Goal: Information Seeking & Learning: Learn about a topic

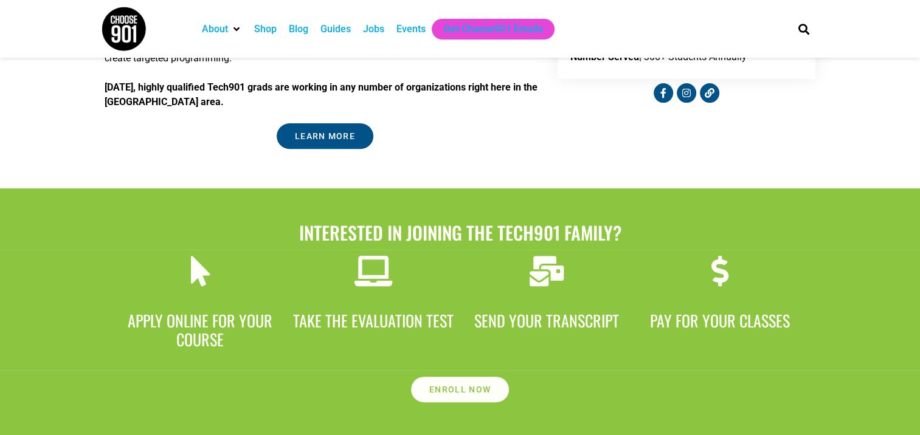
scroll to position [426, 0]
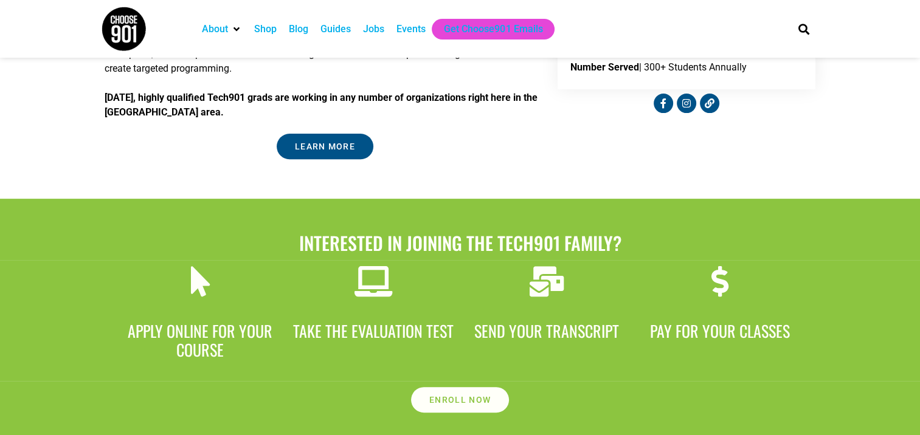
click at [370, 32] on div "Jobs" at bounding box center [373, 29] width 21 height 15
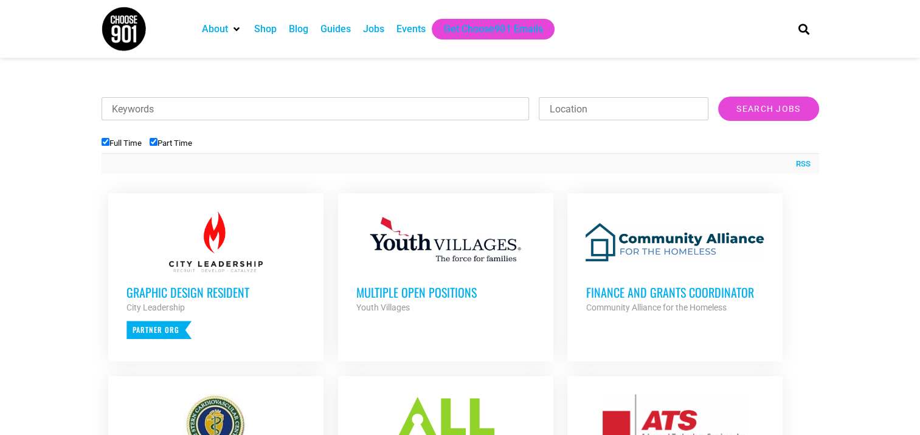
scroll to position [365, 0]
click at [631, 114] on input "Location" at bounding box center [624, 108] width 170 height 23
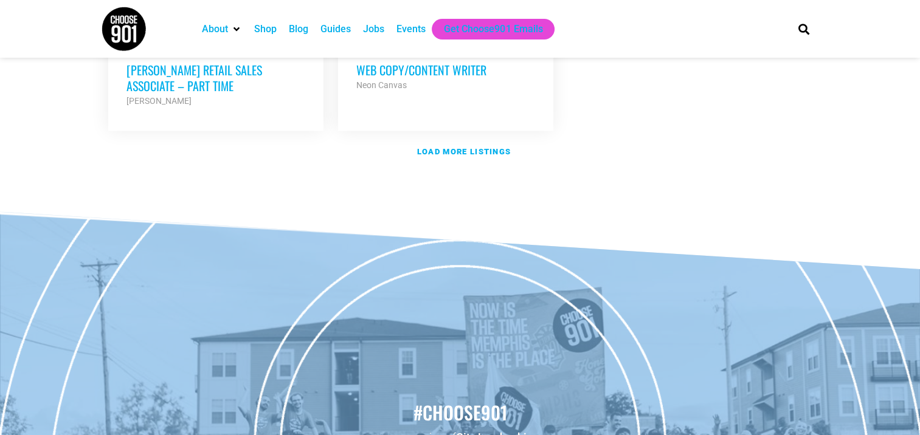
scroll to position [1603, 0]
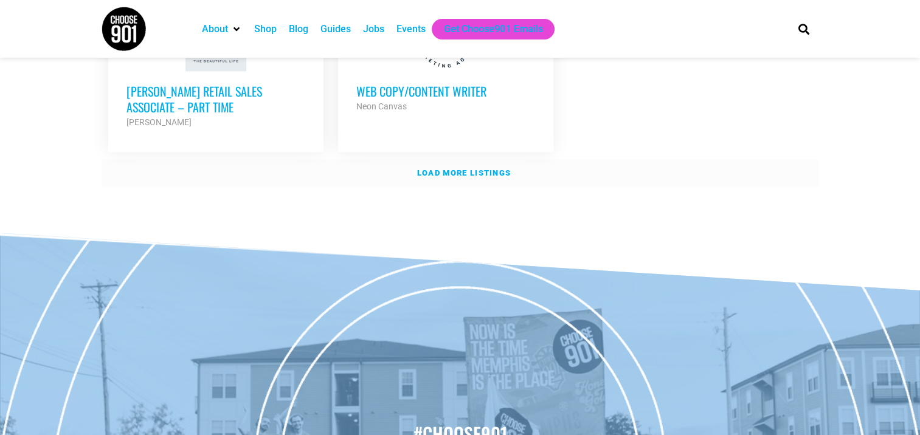
type input "[GEOGRAPHIC_DATA], [GEOGRAPHIC_DATA]"
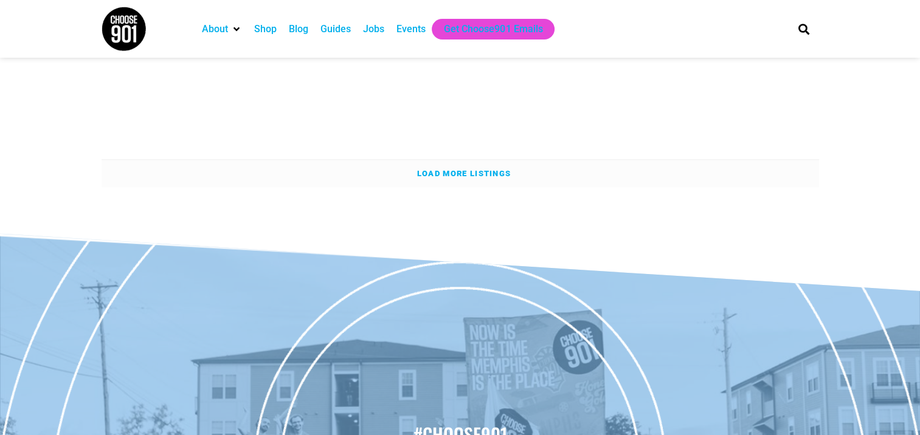
click at [479, 160] on link "Load more listings" at bounding box center [461, 174] width 718 height 28
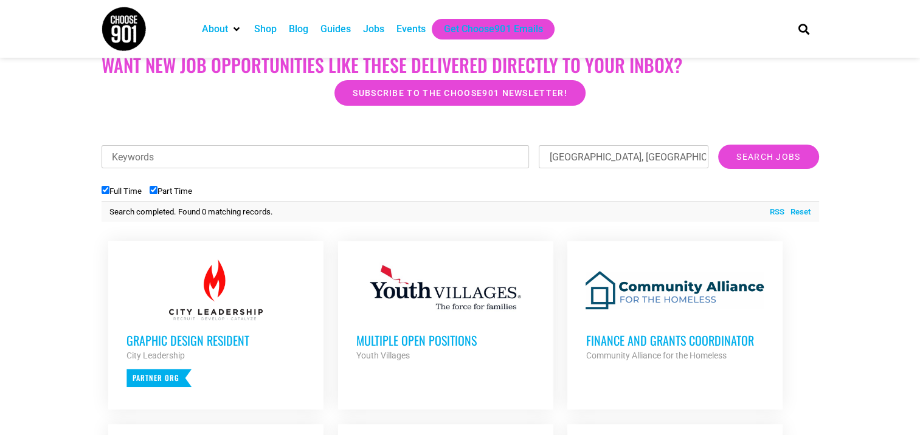
scroll to position [304, 0]
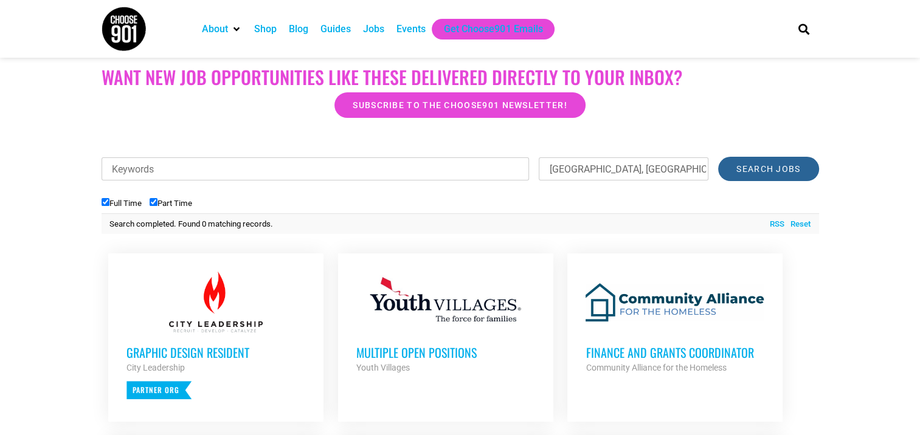
drag, startPoint x: 762, startPoint y: 165, endPoint x: 769, endPoint y: 170, distance: 7.9
click at [761, 167] on input "Search Jobs" at bounding box center [768, 169] width 100 height 24
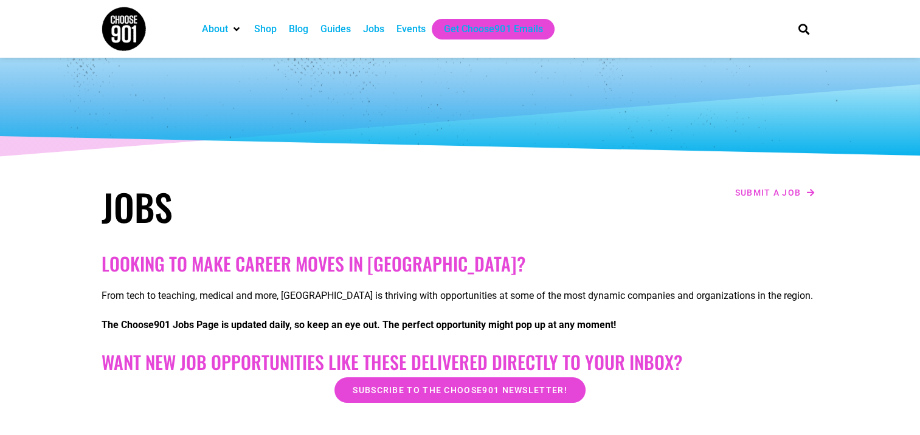
scroll to position [0, 0]
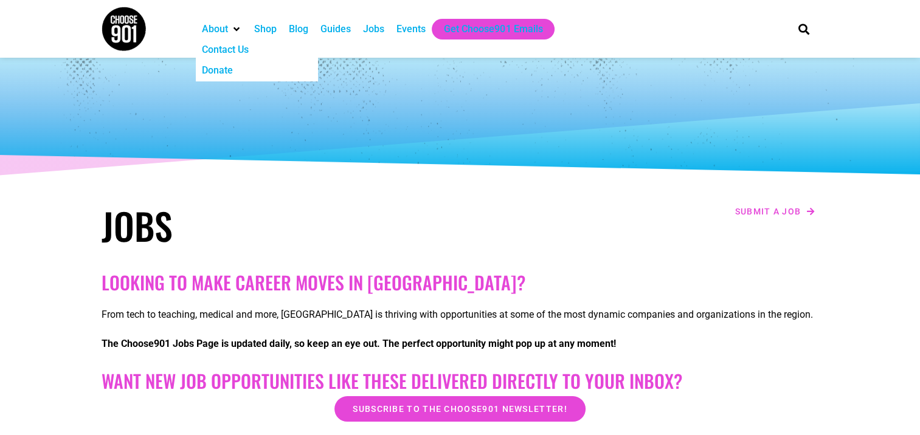
click at [131, 24] on img at bounding box center [124, 29] width 46 height 46
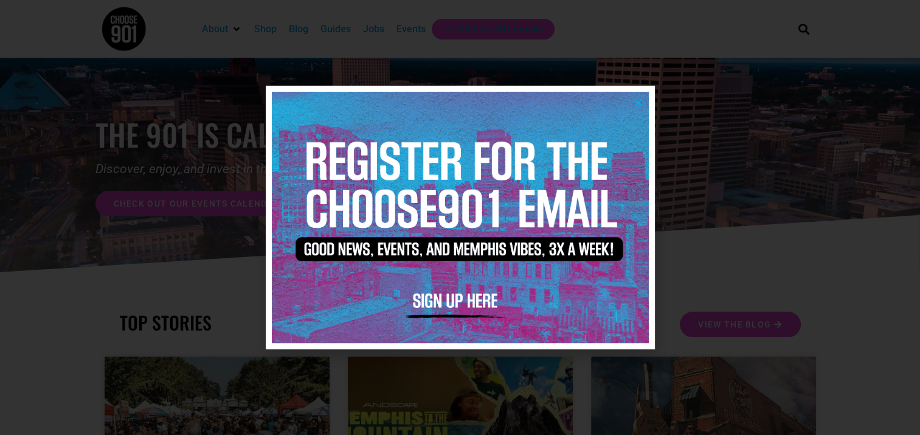
click at [772, 137] on div at bounding box center [460, 217] width 920 height 435
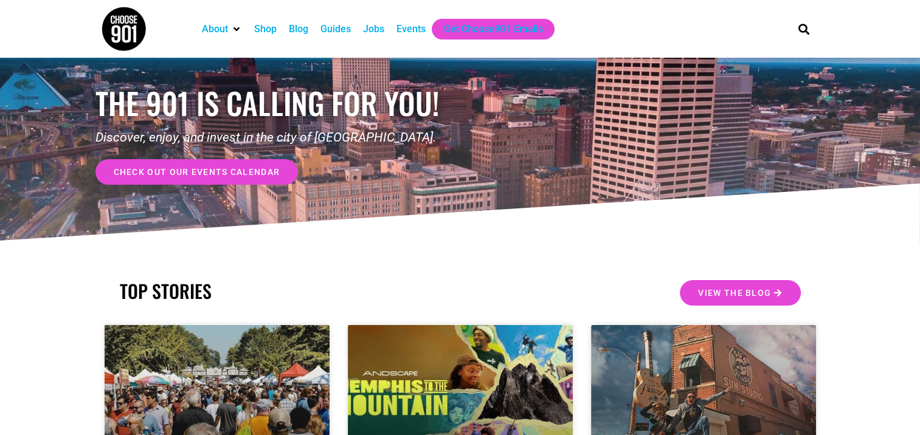
scroll to position [61, 0]
